Goal: Use online tool/utility: Utilize a website feature to perform a specific function

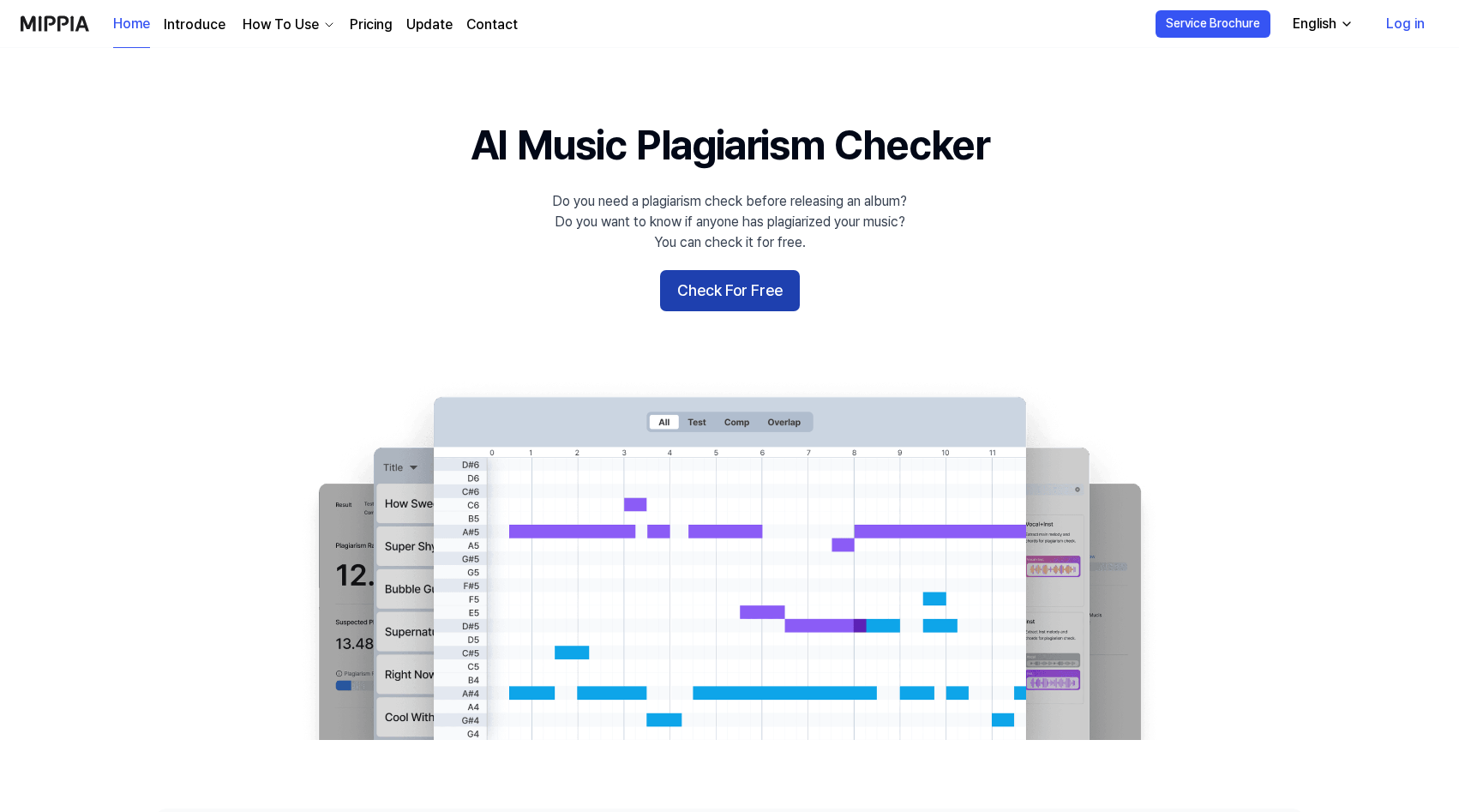
click at [767, 300] on button "Check For Free" at bounding box center [730, 291] width 139 height 41
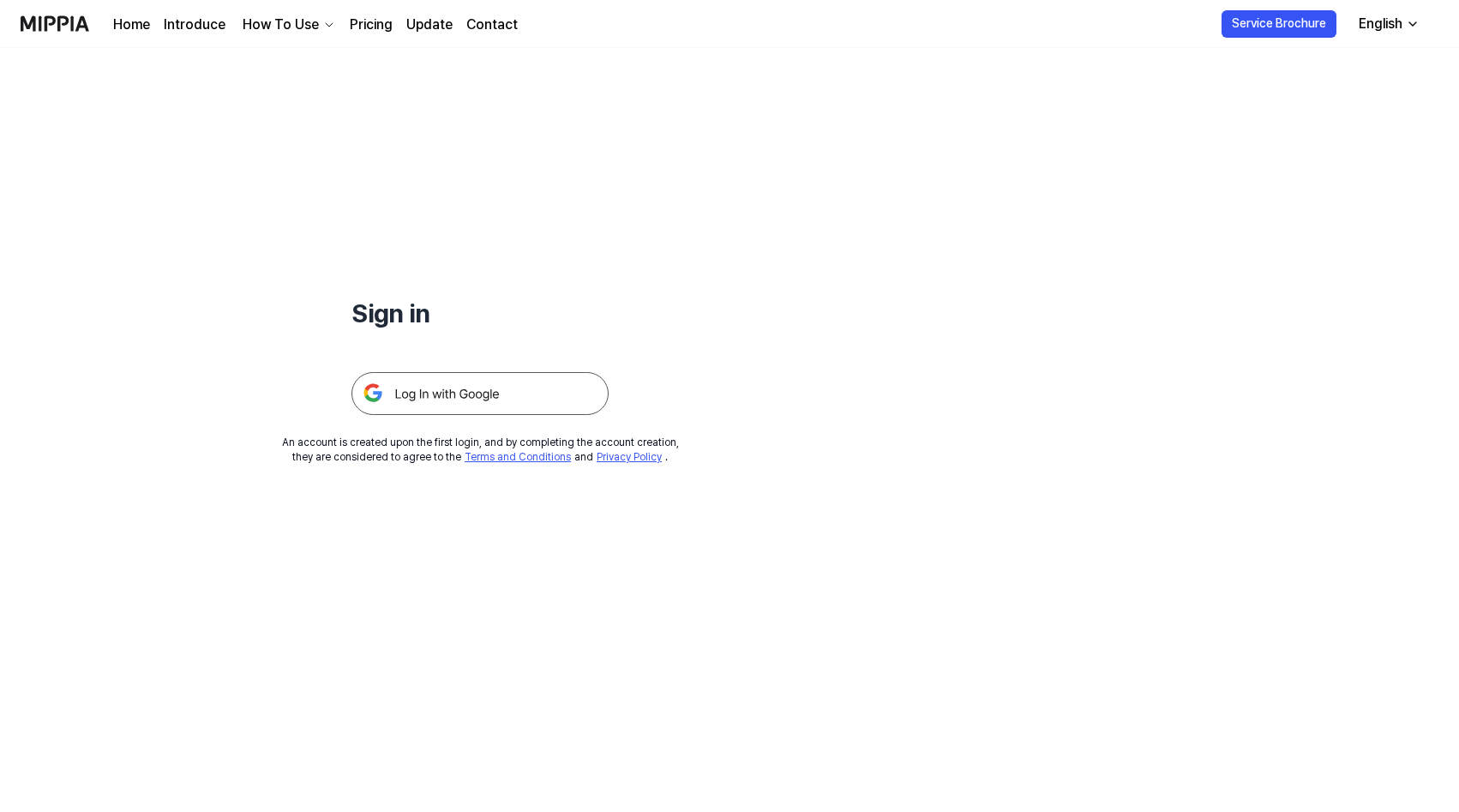
click at [480, 411] on img at bounding box center [480, 394] width 257 height 43
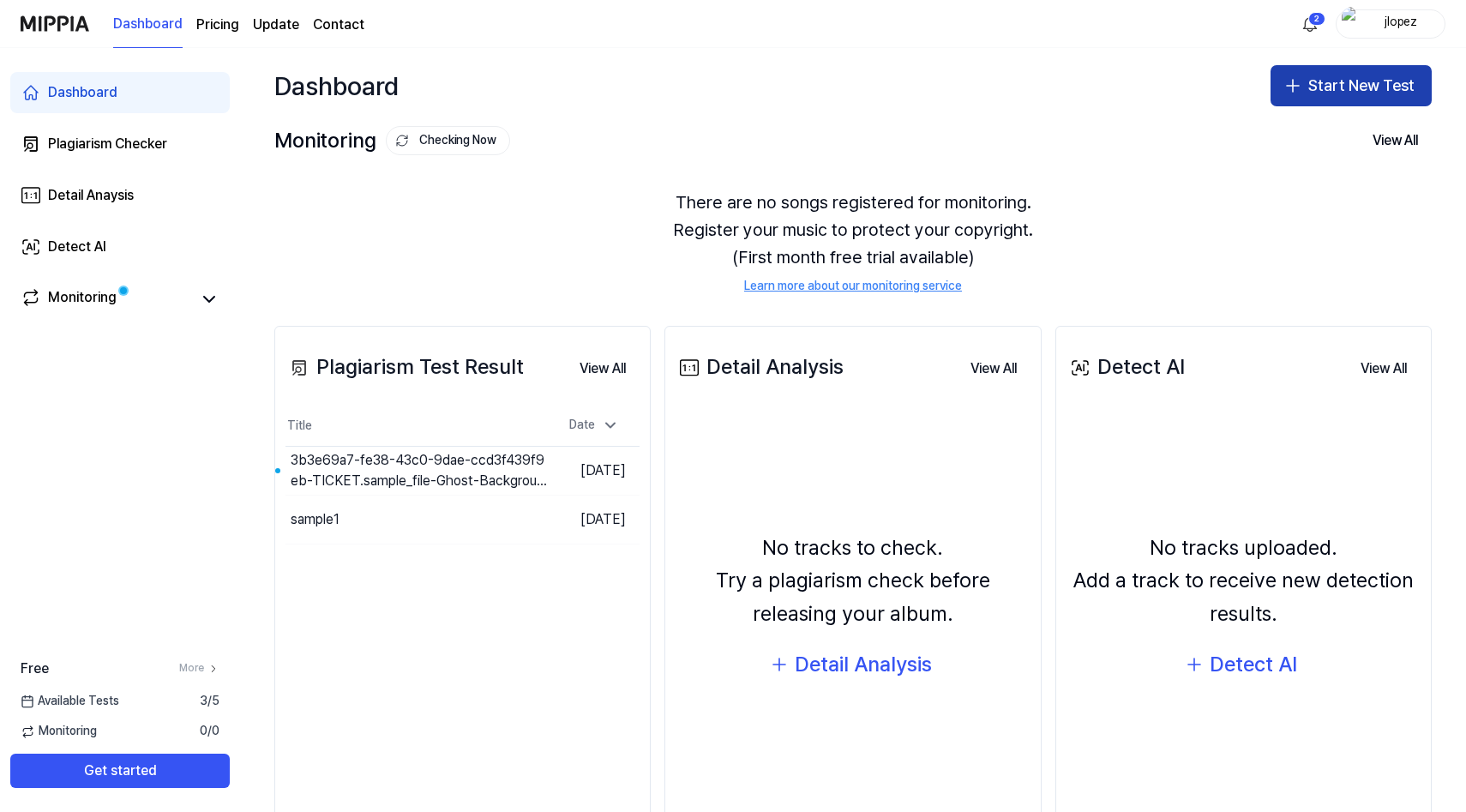
click at [1323, 89] on button "Start New Test" at bounding box center [1351, 85] width 161 height 41
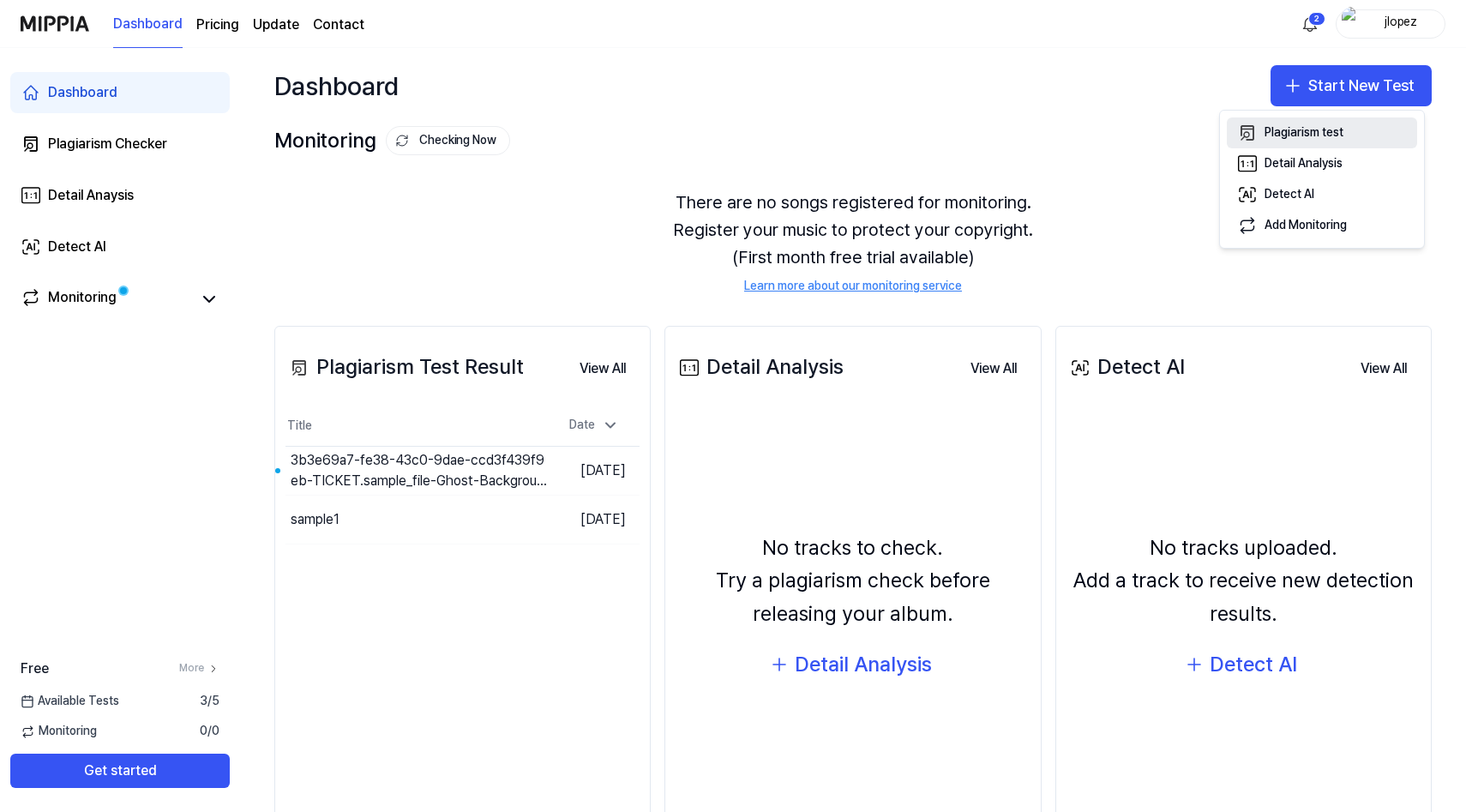
click at [1333, 138] on div "Plagiarism test" at bounding box center [1304, 133] width 79 height 17
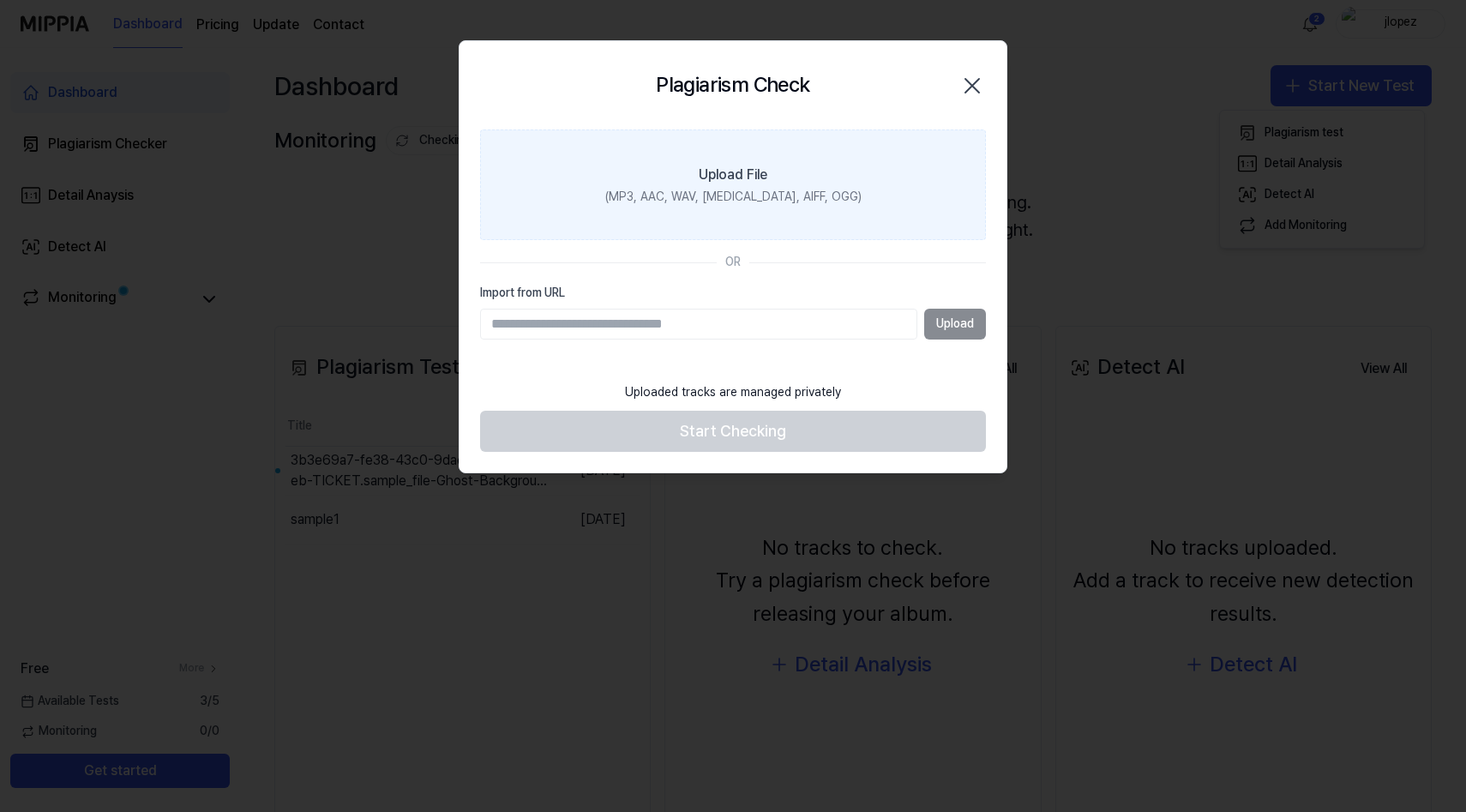
click at [799, 221] on label "Upload File (MP3, AAC, WAV, [MEDICAL_DATA], AIFF, OGG)" at bounding box center [733, 186] width 506 height 112
click at [0, 0] on input "Upload File (MP3, AAC, WAV, [MEDICAL_DATA], AIFF, OGG)" at bounding box center [0, 0] width 0 height 0
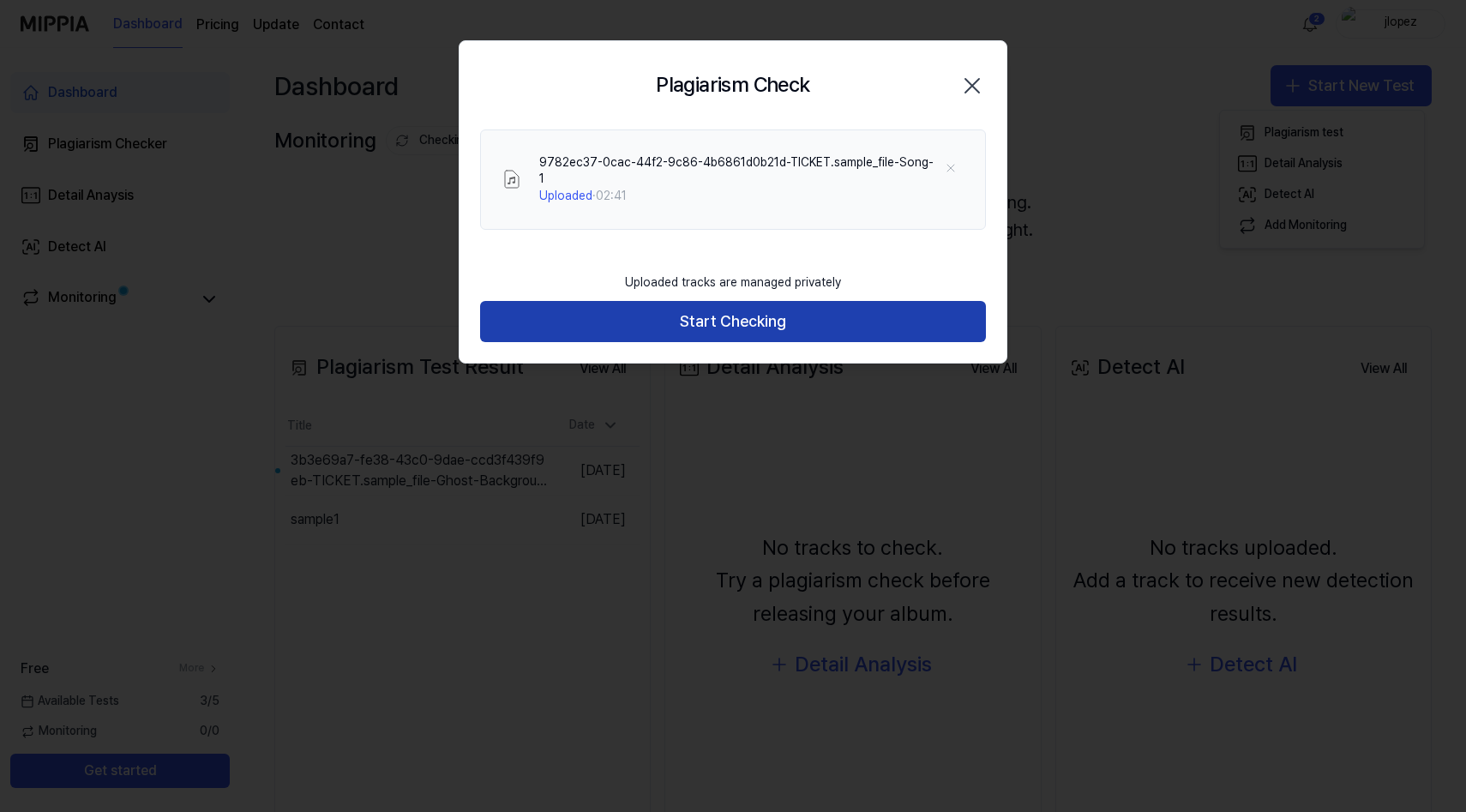
click at [807, 300] on button "Start Checking" at bounding box center [733, 321] width 506 height 41
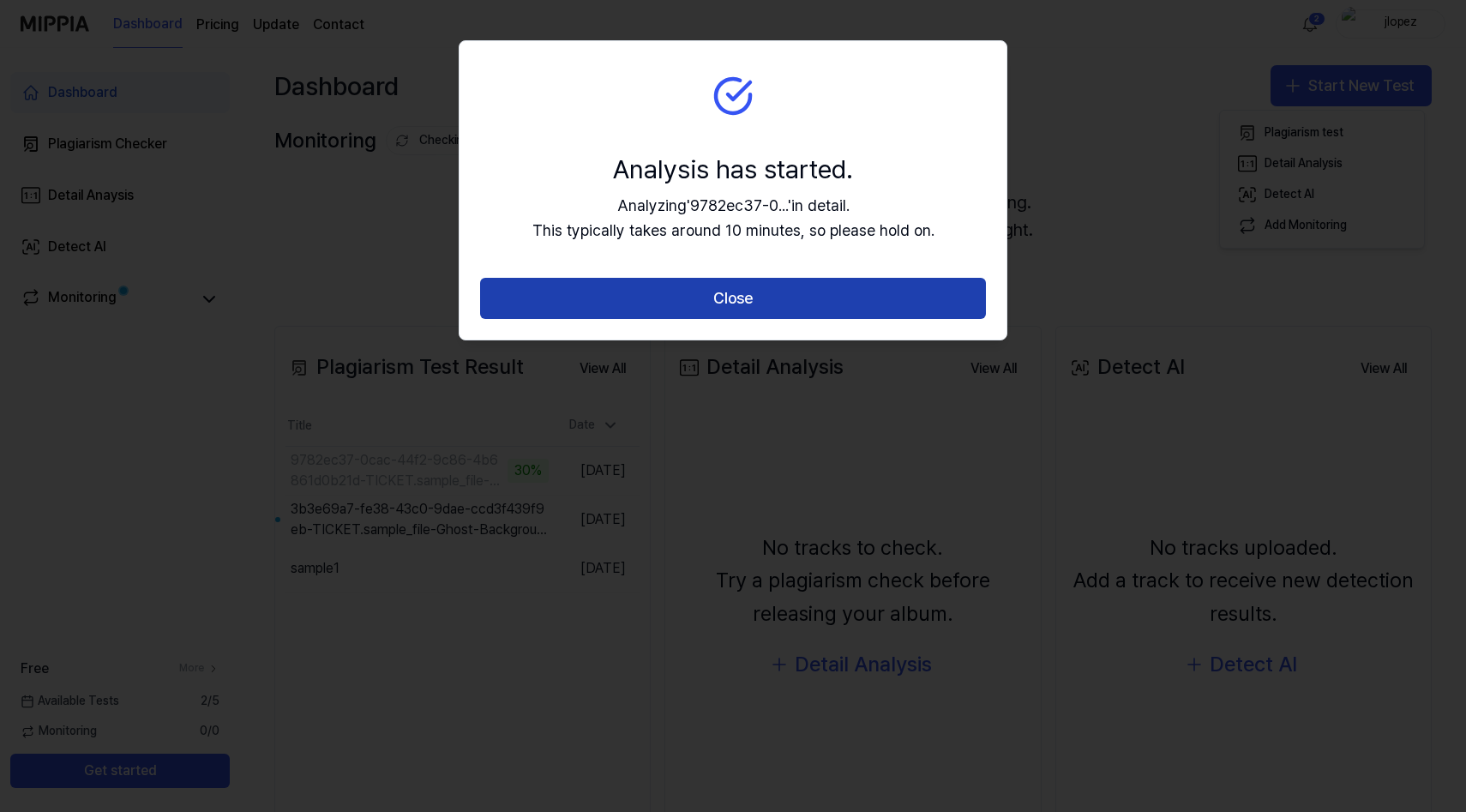
click at [831, 303] on button "Close" at bounding box center [733, 298] width 506 height 41
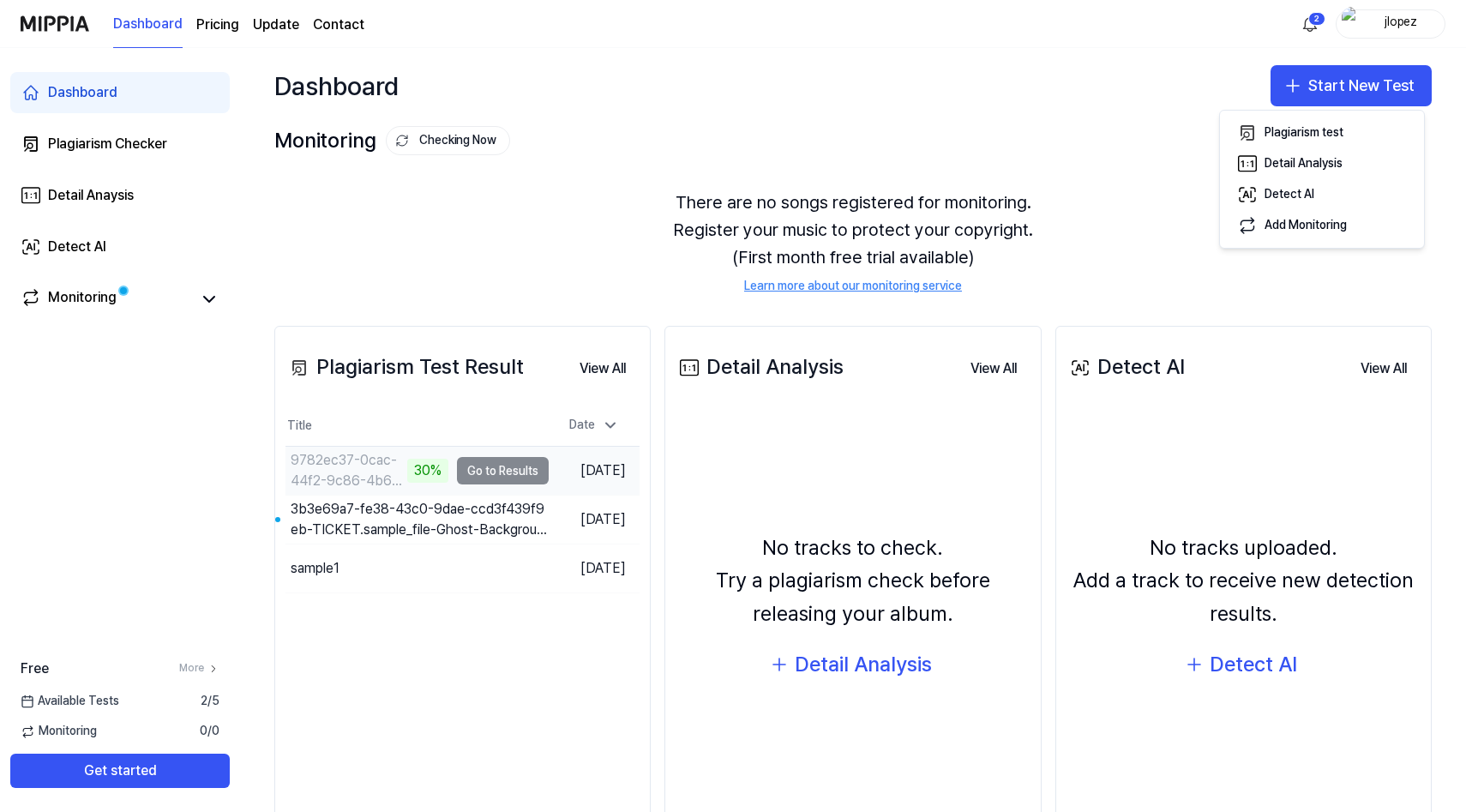
click at [416, 461] on div "30%" at bounding box center [428, 470] width 41 height 24
click at [462, 469] on td "9782ec37-0cac-44f2-9c86-4b6861d0b21d-TICKET.sample_file-Song-1 30% Go to Results" at bounding box center [417, 470] width 263 height 48
click at [513, 473] on td "9782ec37-0cac-44f2-9c86-4b6861d0b21d-TICKET.sample_file-Song-1 34% Go to Results" at bounding box center [417, 470] width 263 height 48
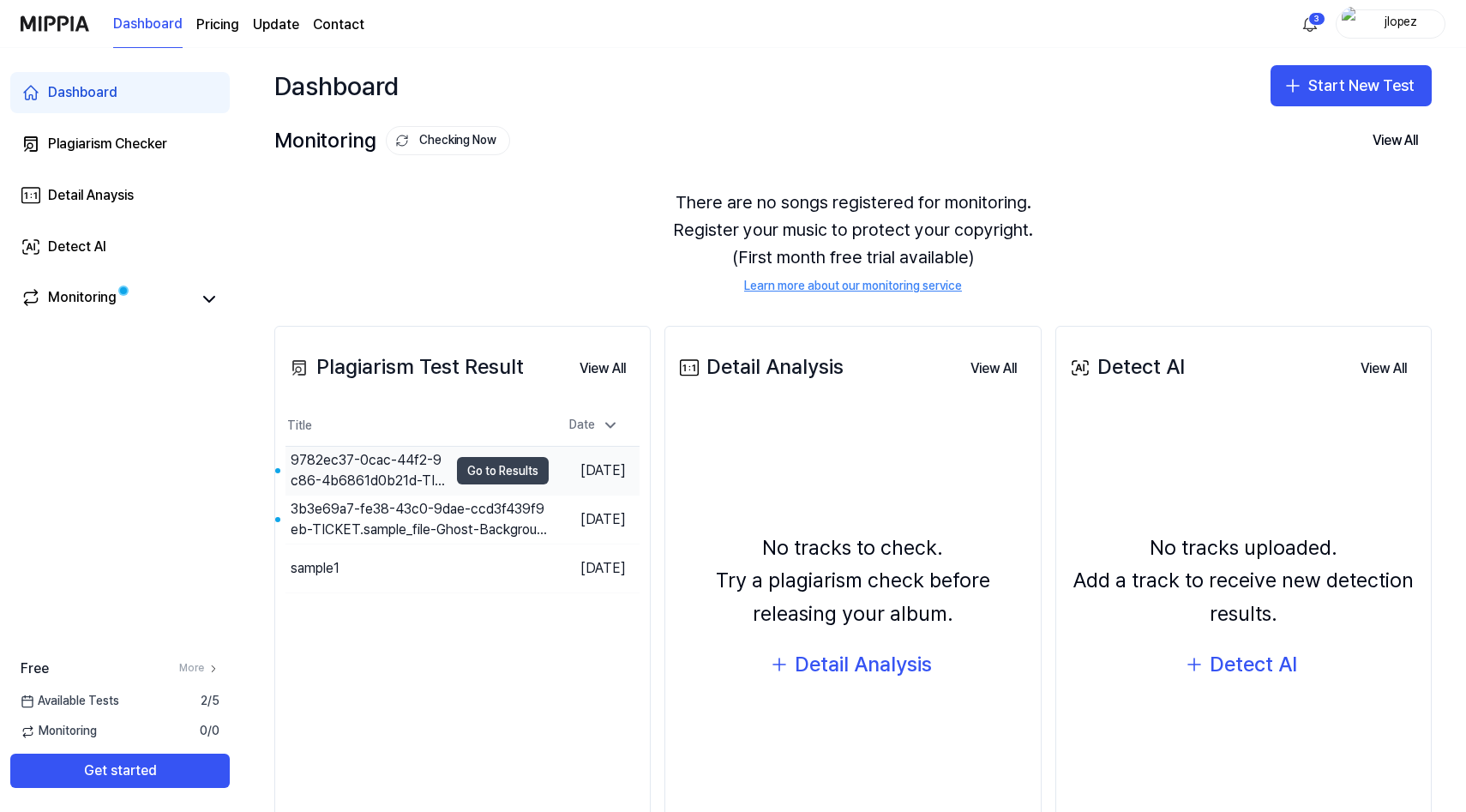
click at [494, 460] on button "Go to Results" at bounding box center [502, 470] width 91 height 27
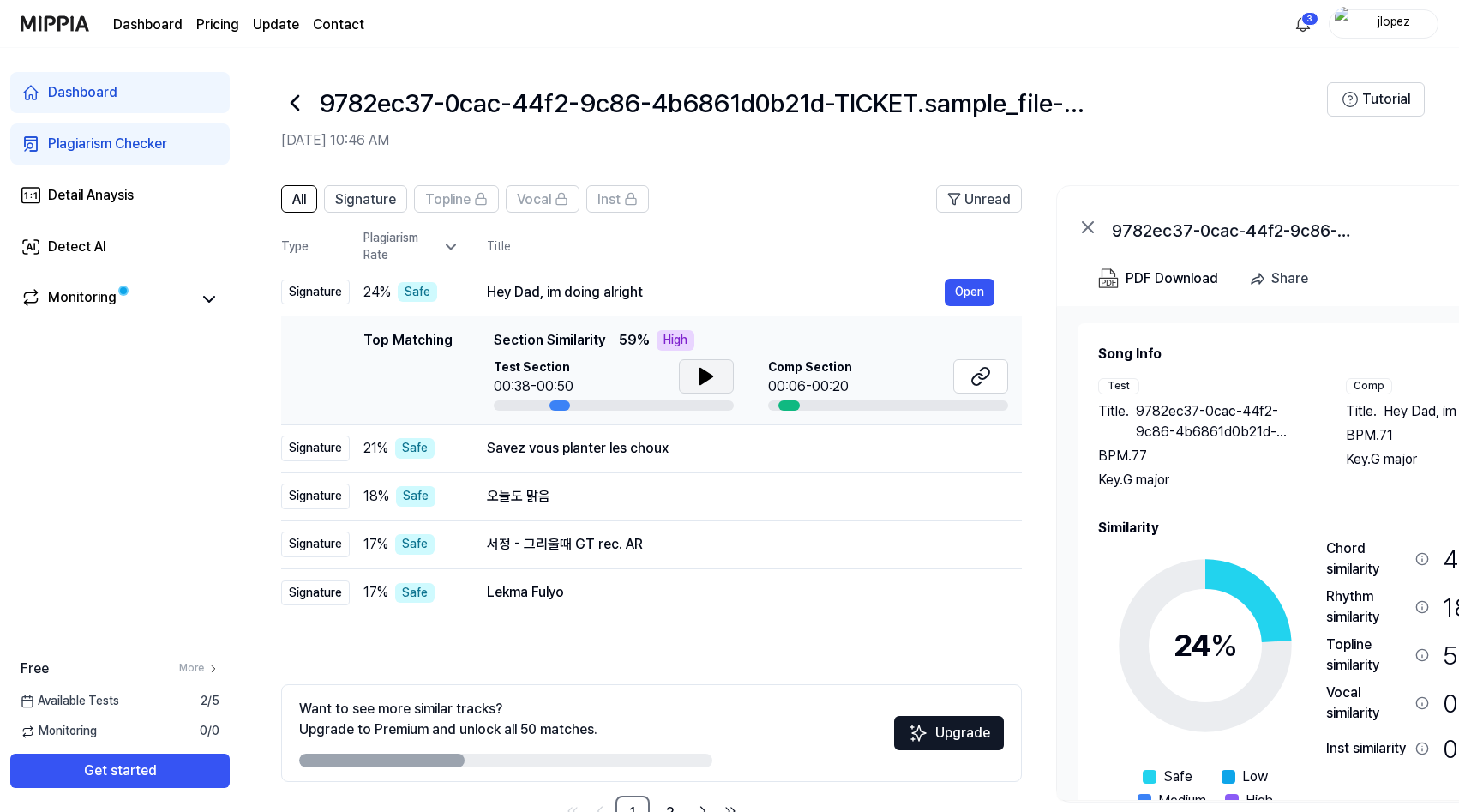
click at [696, 376] on icon at bounding box center [706, 376] width 21 height 21
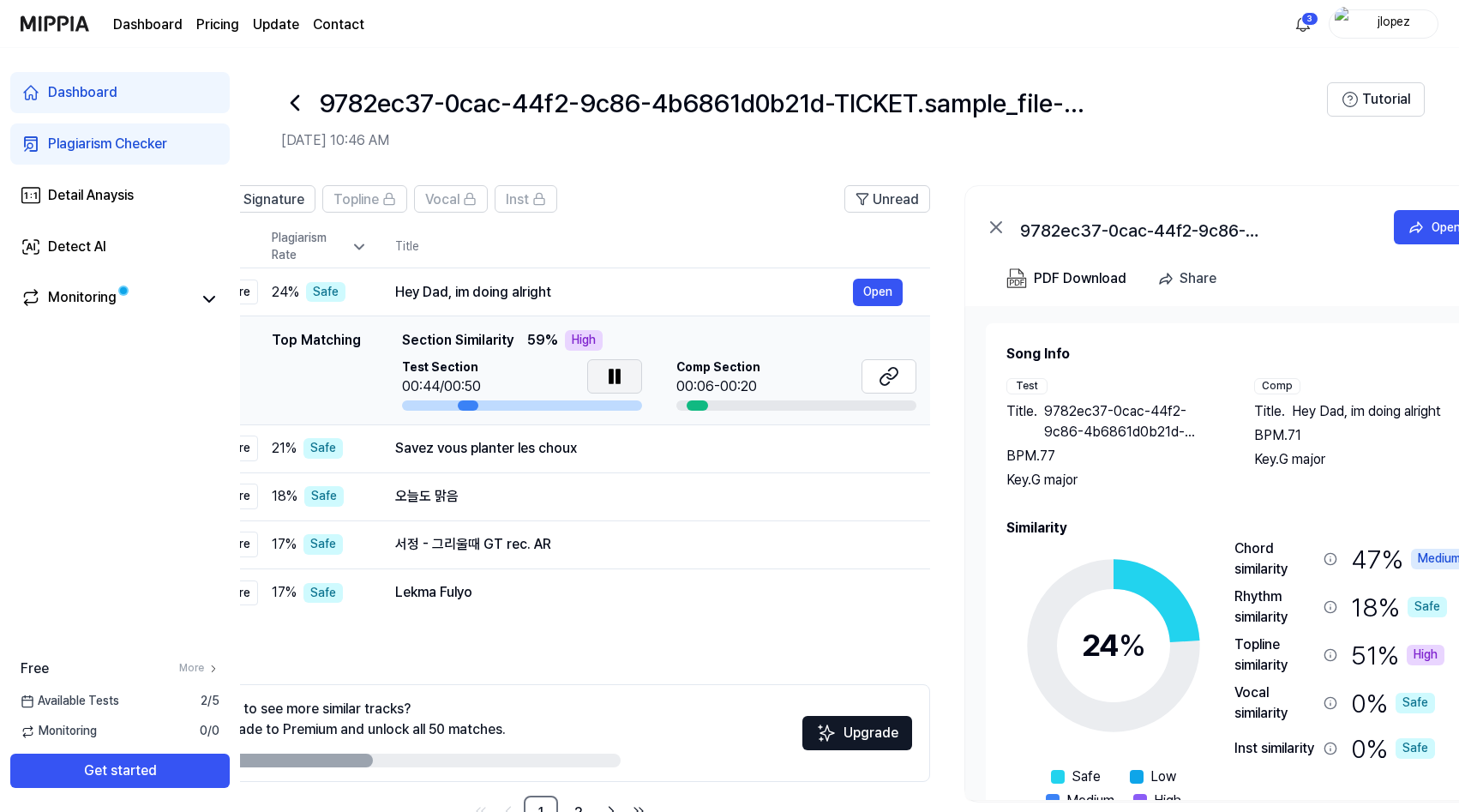
scroll to position [0, 98]
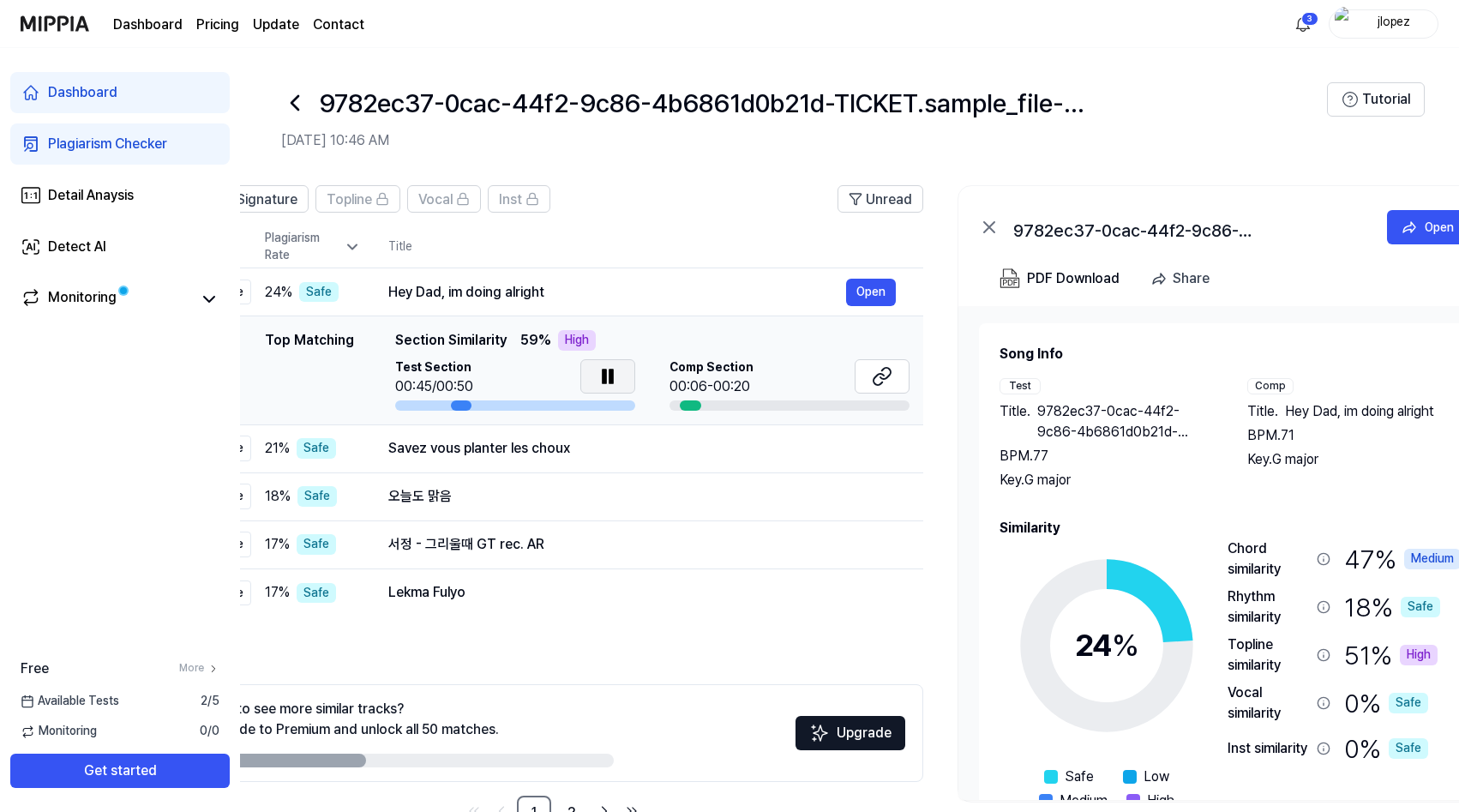
click at [612, 383] on icon at bounding box center [611, 376] width 3 height 14
